Goal: Browse casually: Explore the website without a specific task or goal

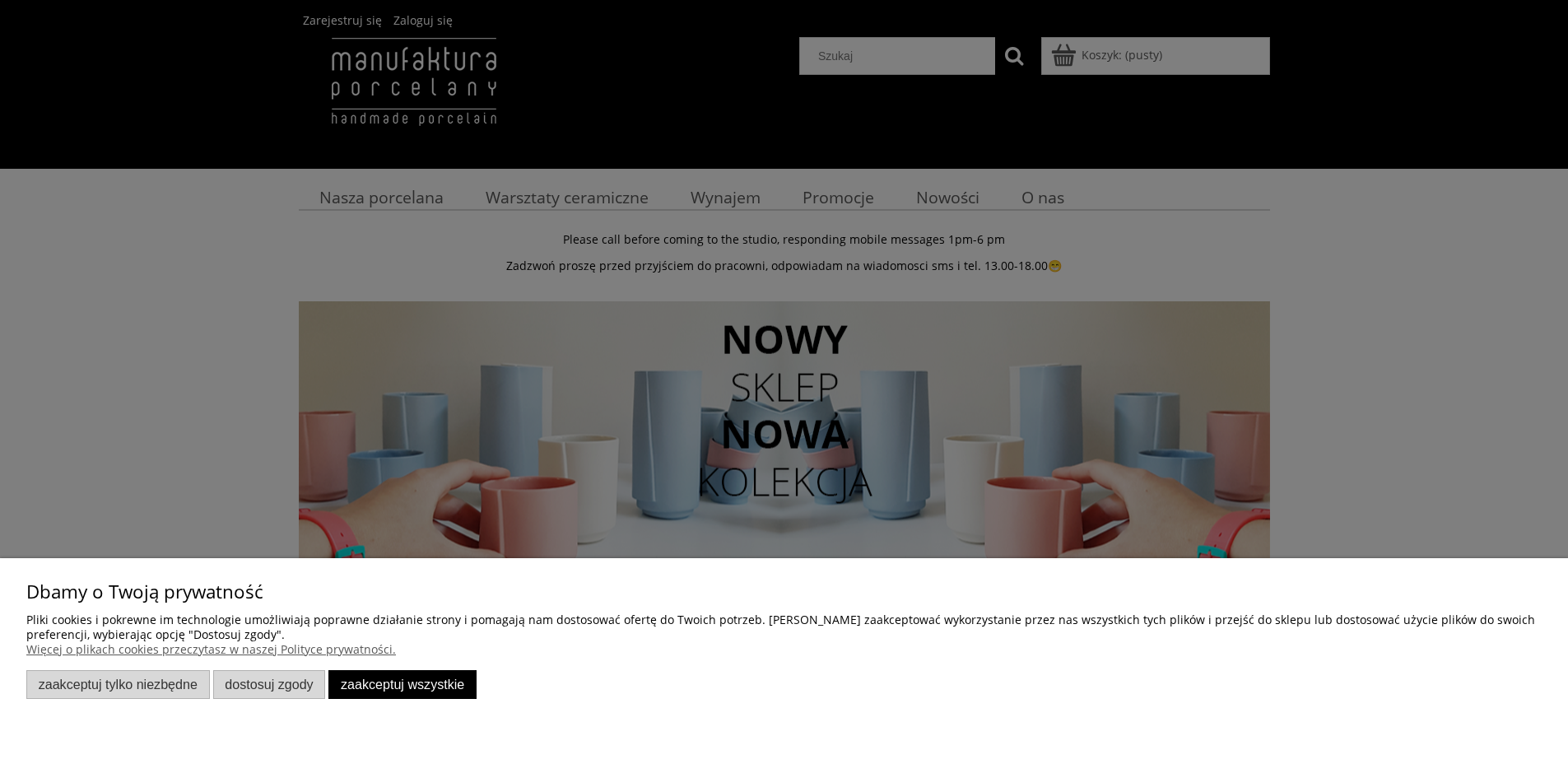
click at [427, 684] on button "Zaakceptuj wszystkie" at bounding box center [403, 684] width 148 height 29
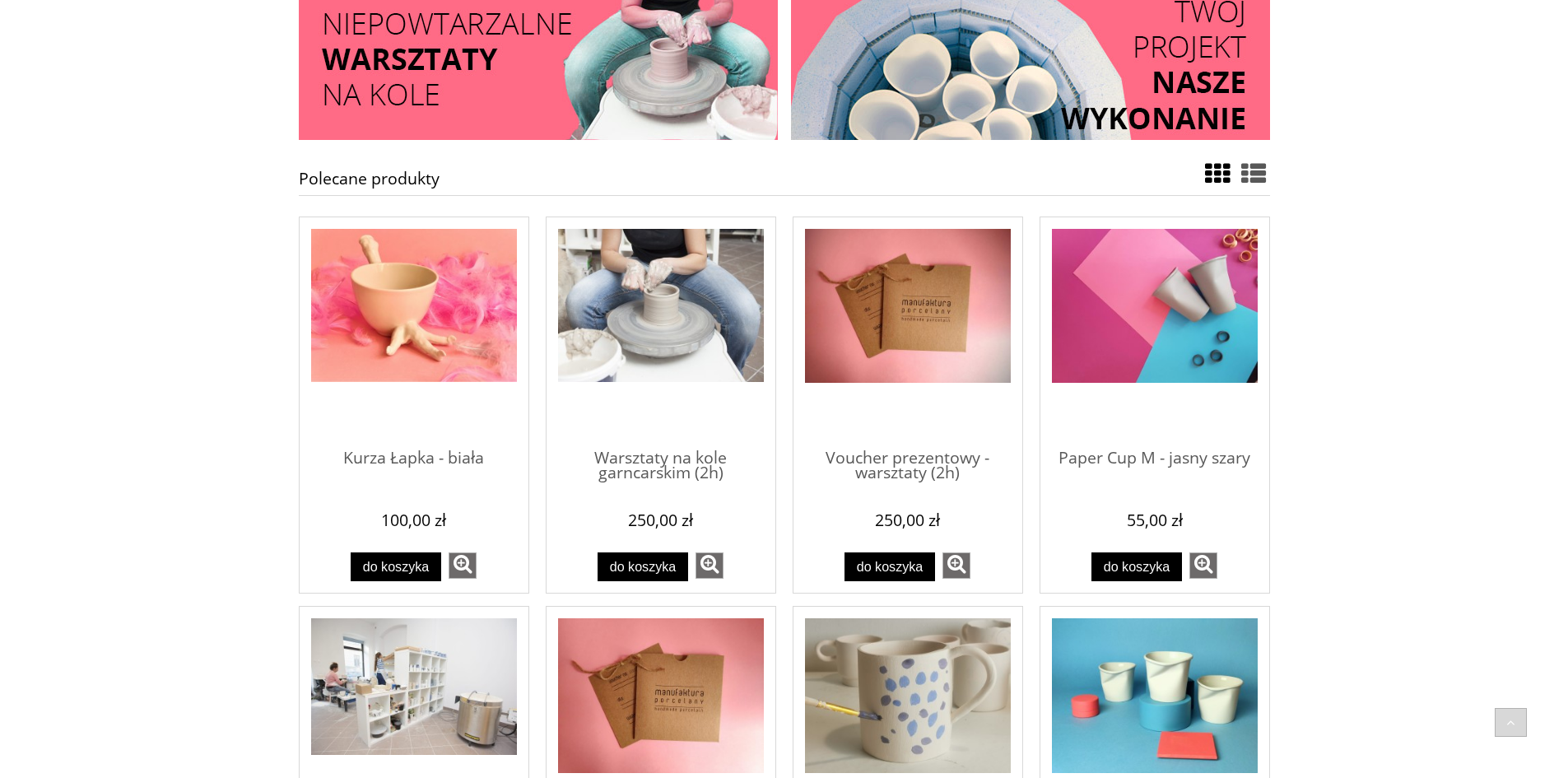
scroll to position [659, 0]
click at [392, 310] on img "Przejdź do produktu Kurza Łapka - biała" at bounding box center [413, 305] width 206 height 154
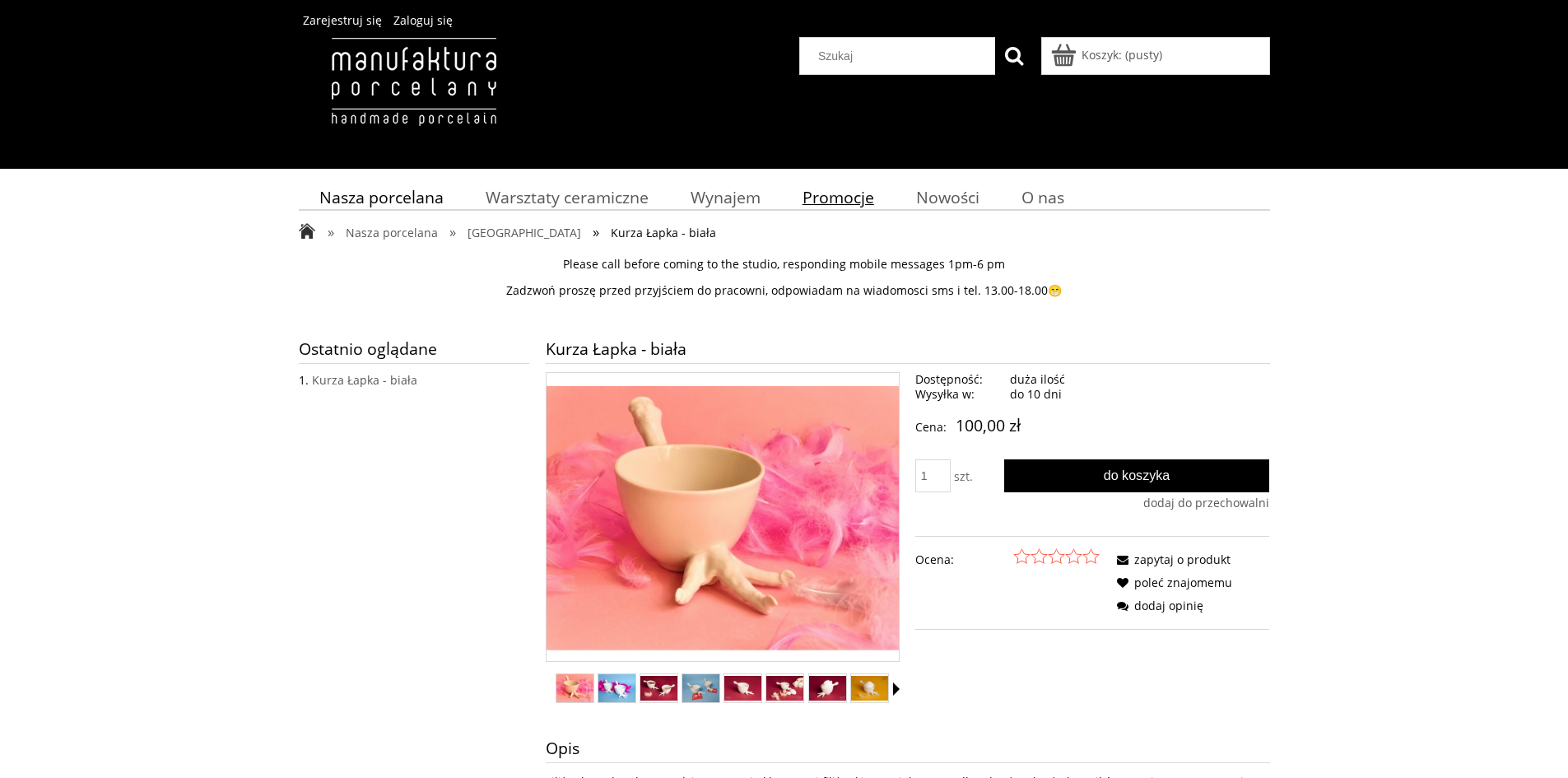
click at [840, 201] on span "Promocje" at bounding box center [838, 197] width 71 height 22
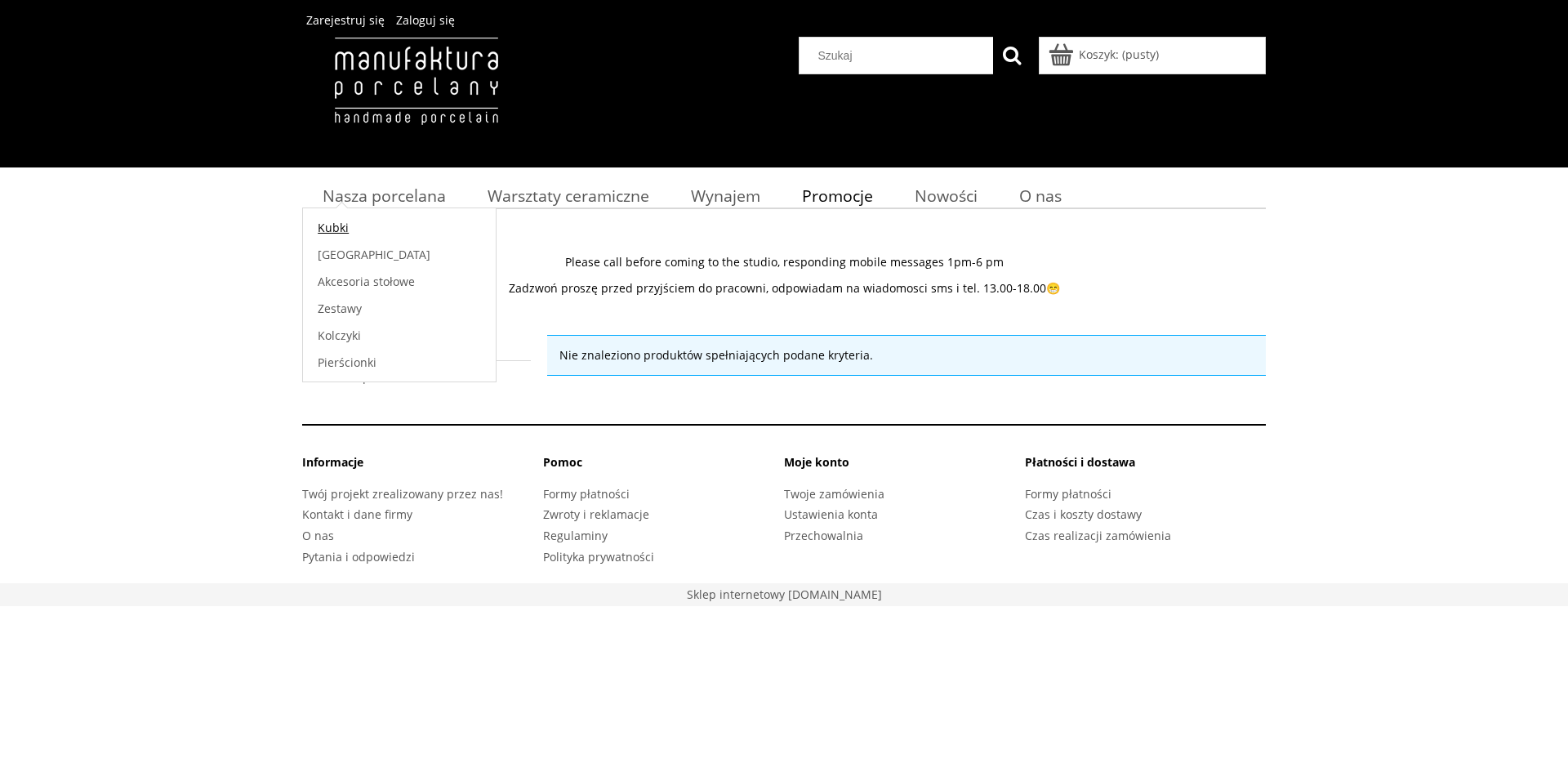
click at [336, 232] on span "Kubki" at bounding box center [332, 228] width 31 height 16
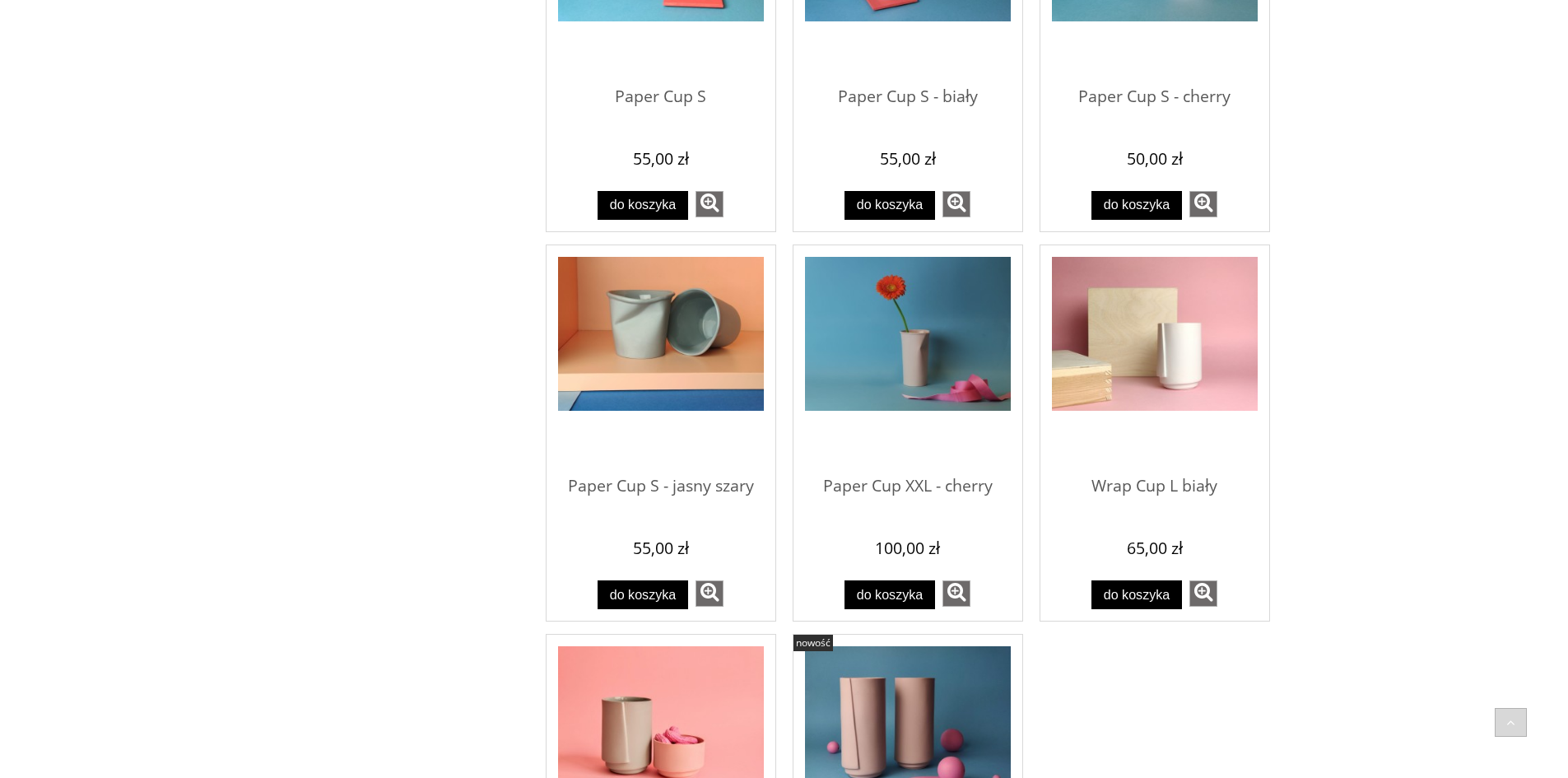
scroll to position [1318, 0]
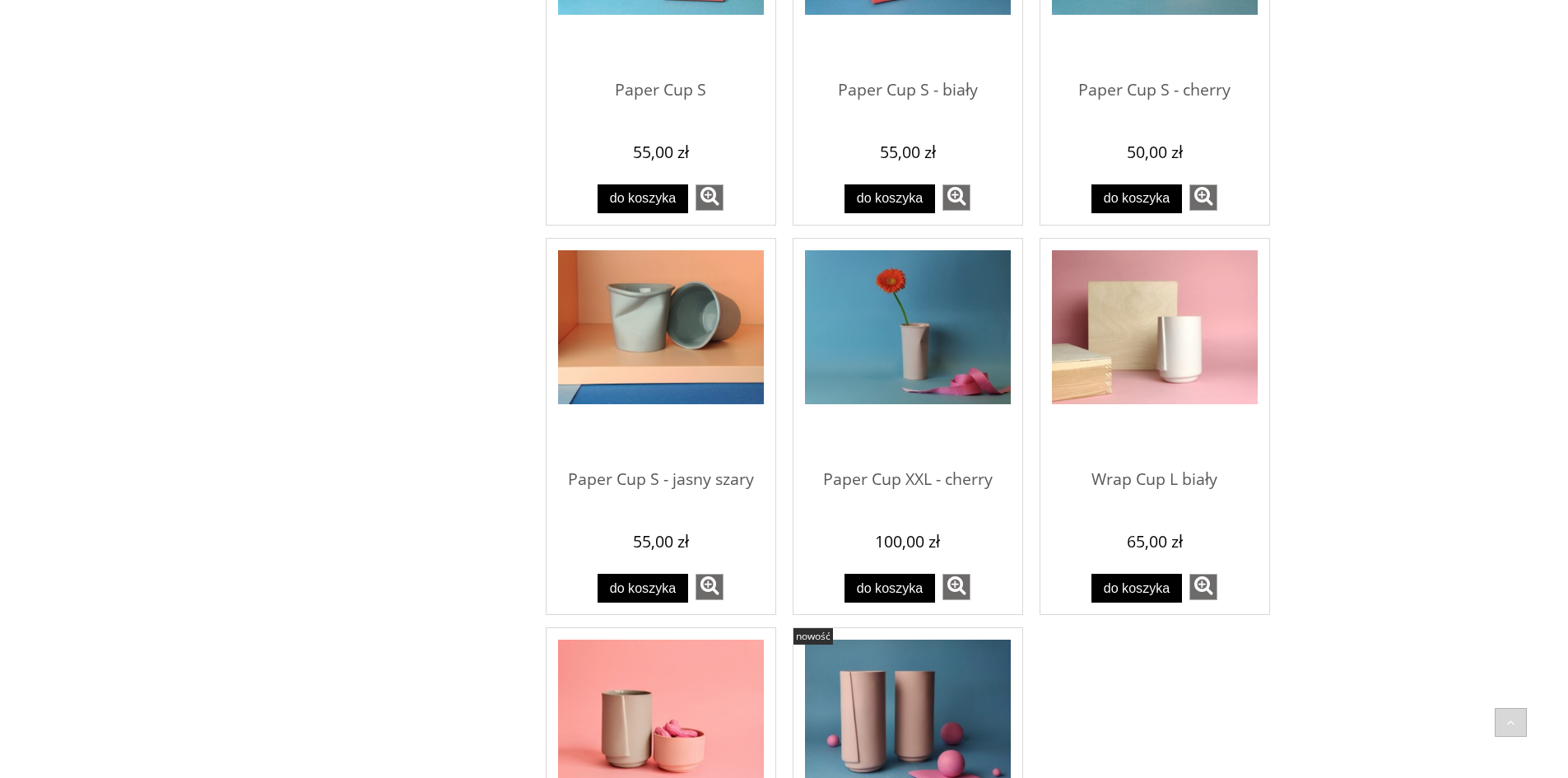
click at [905, 344] on img "Przejdź do produktu Paper Cup XXL - cherry" at bounding box center [908, 328] width 206 height 155
